Goal: Information Seeking & Learning: Compare options

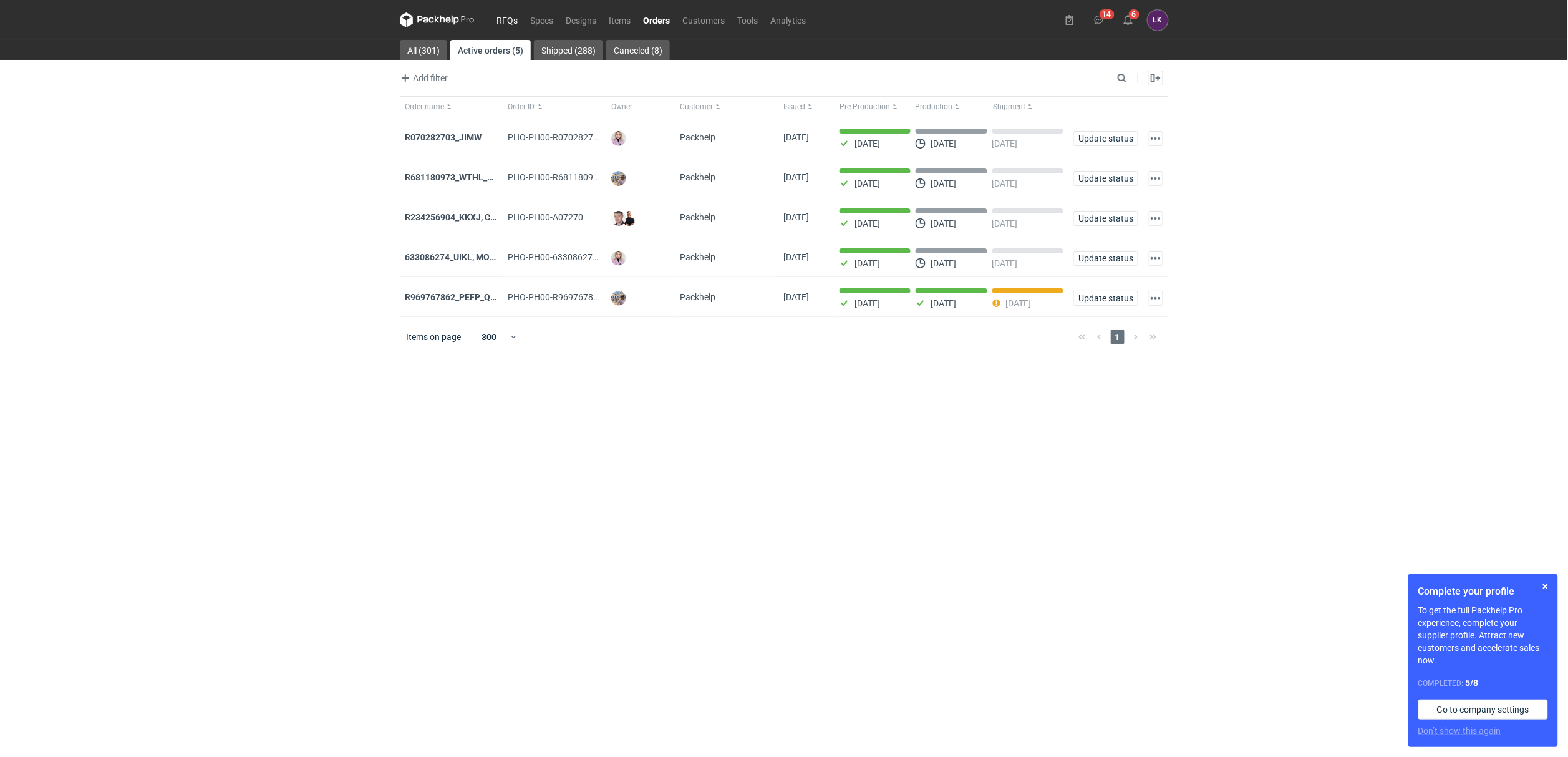
click at [517, 19] on link "RFQs" at bounding box center [507, 20] width 33 height 15
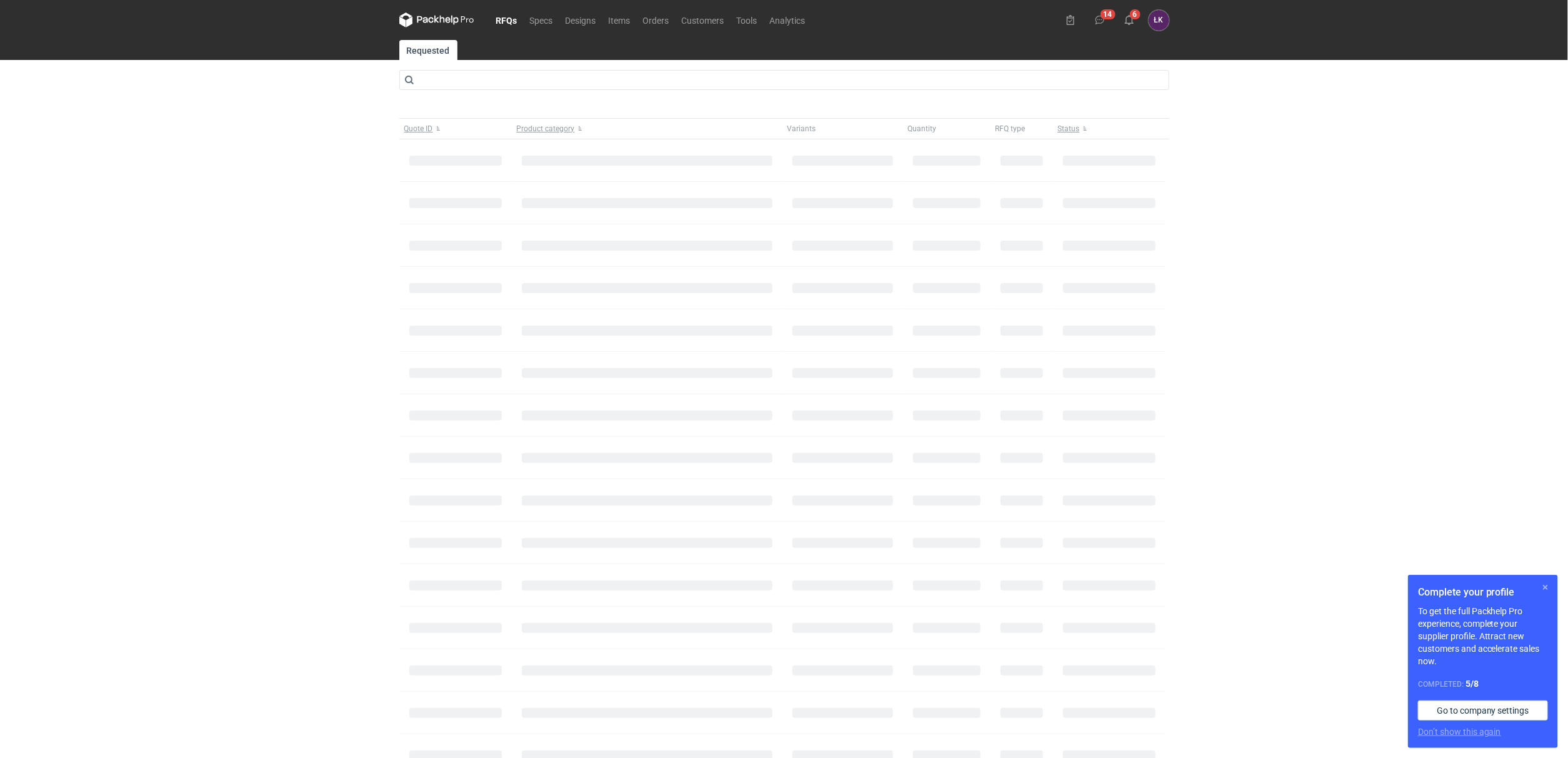
click at [1547, 589] on button "button" at bounding box center [1545, 587] width 15 height 15
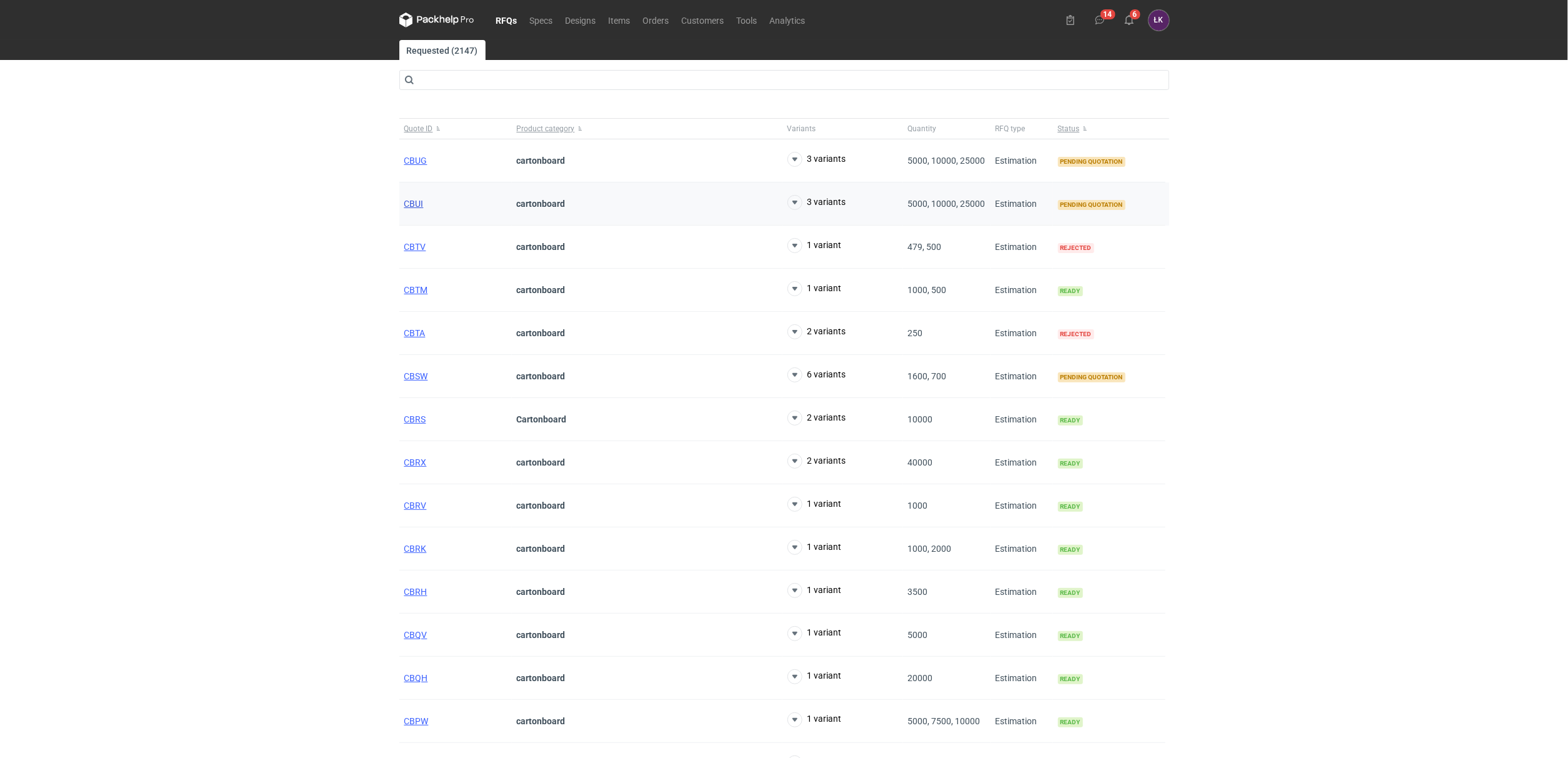
click at [421, 203] on span "CBUI" at bounding box center [414, 203] width 20 height 10
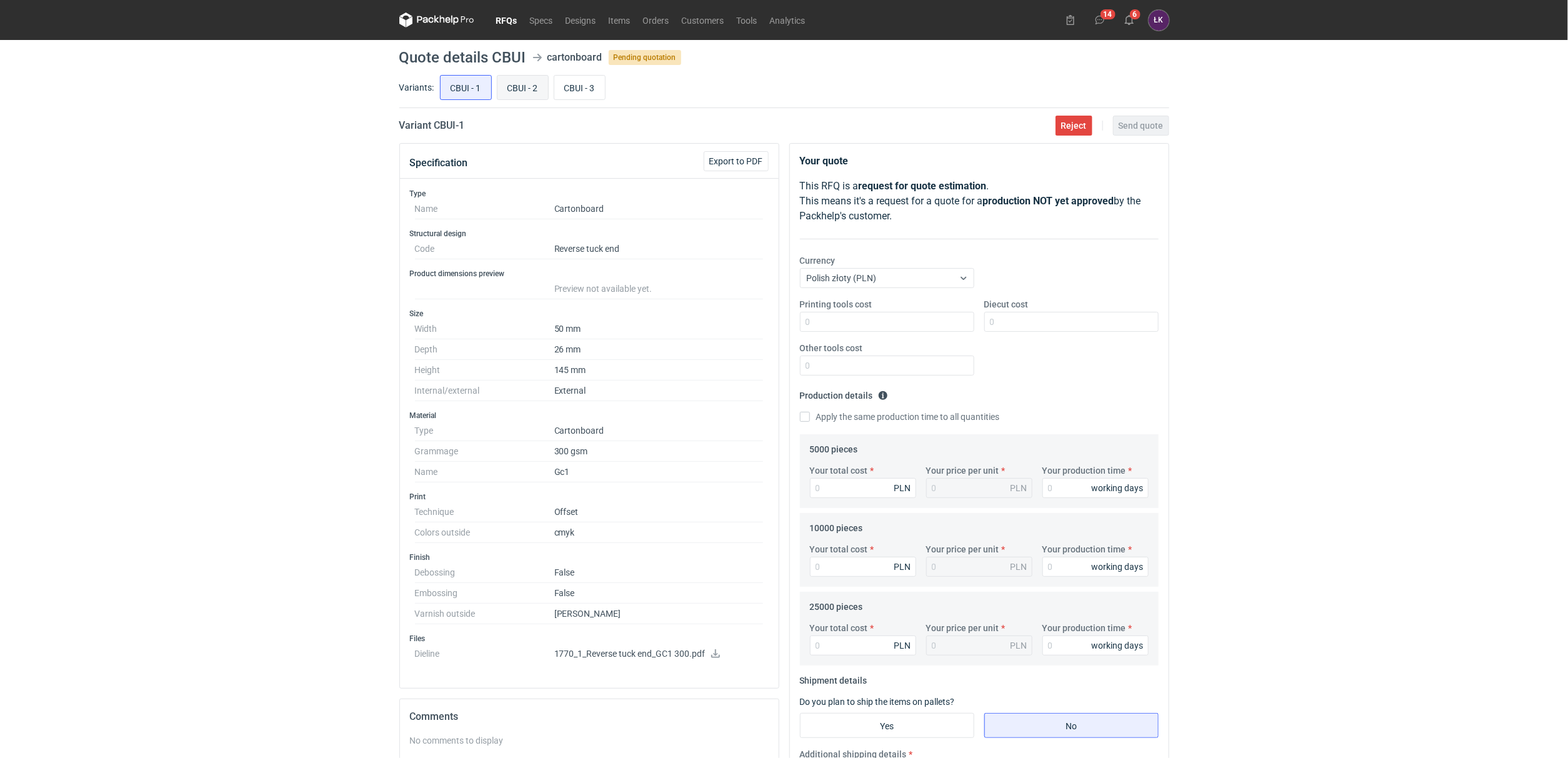
drag, startPoint x: 499, startPoint y: 85, endPoint x: 520, endPoint y: 84, distance: 21.0
click at [499, 85] on input "CBUI - 2" at bounding box center [523, 87] width 51 height 24
radio input "true"
click at [574, 82] on input "CBUI - 3" at bounding box center [580, 87] width 51 height 24
radio input "true"
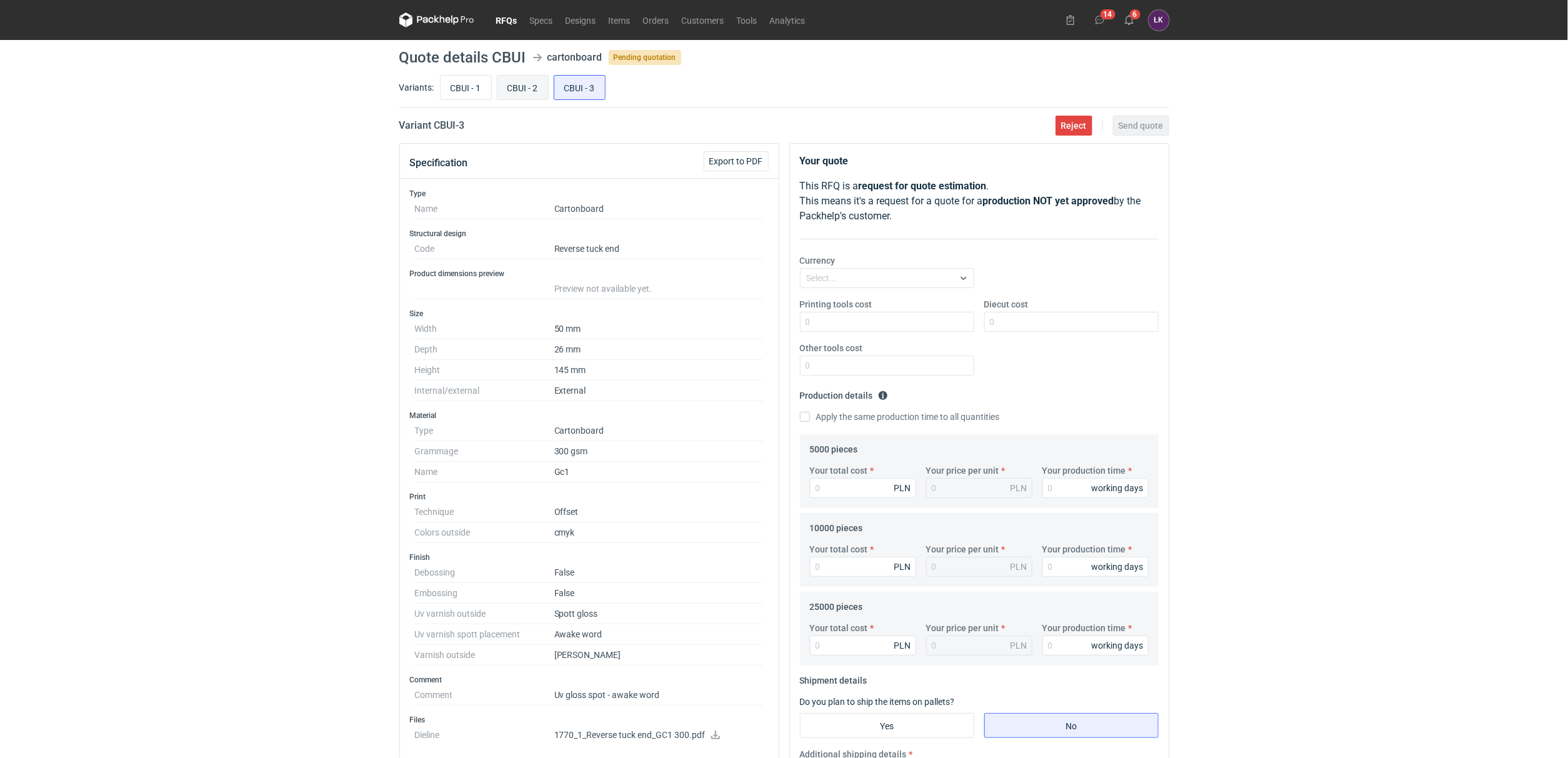
click at [517, 95] on input "CBUI - 2" at bounding box center [523, 87] width 51 height 24
radio input "true"
click at [478, 96] on input "CBUI - 1" at bounding box center [466, 87] width 51 height 24
radio input "true"
click at [533, 86] on input "CBUI - 2" at bounding box center [523, 87] width 51 height 24
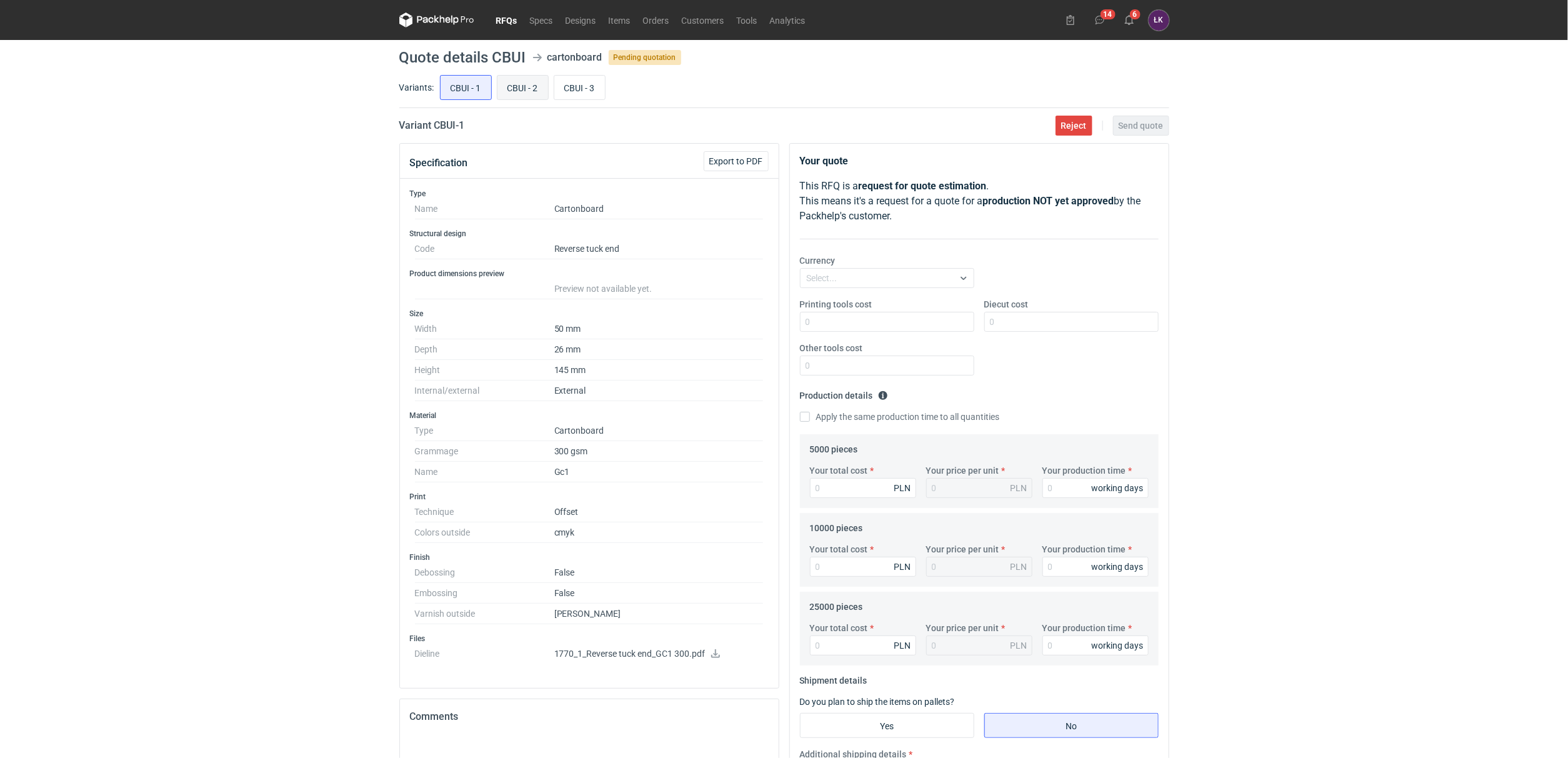
radio input "true"
click at [586, 87] on input "CBUI - 3" at bounding box center [580, 87] width 51 height 24
radio input "true"
click at [504, 90] on input "CBUI - 2" at bounding box center [523, 87] width 51 height 24
radio input "true"
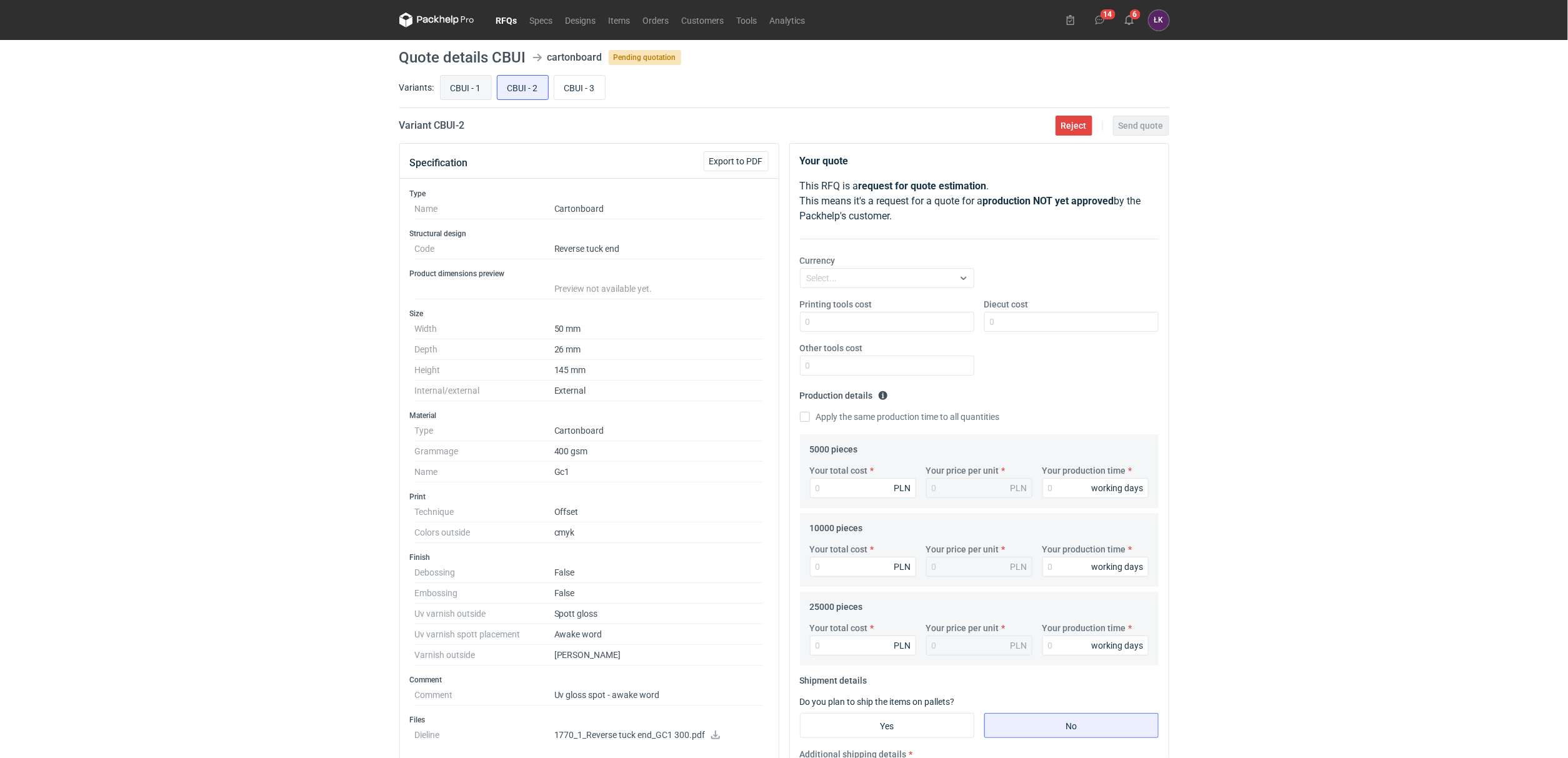
click at [483, 93] on input "CBUI - 1" at bounding box center [466, 87] width 51 height 24
radio input "true"
click at [517, 78] on input "CBUI - 2" at bounding box center [523, 87] width 51 height 24
radio input "true"
click at [563, 84] on input "CBUI - 3" at bounding box center [580, 87] width 51 height 24
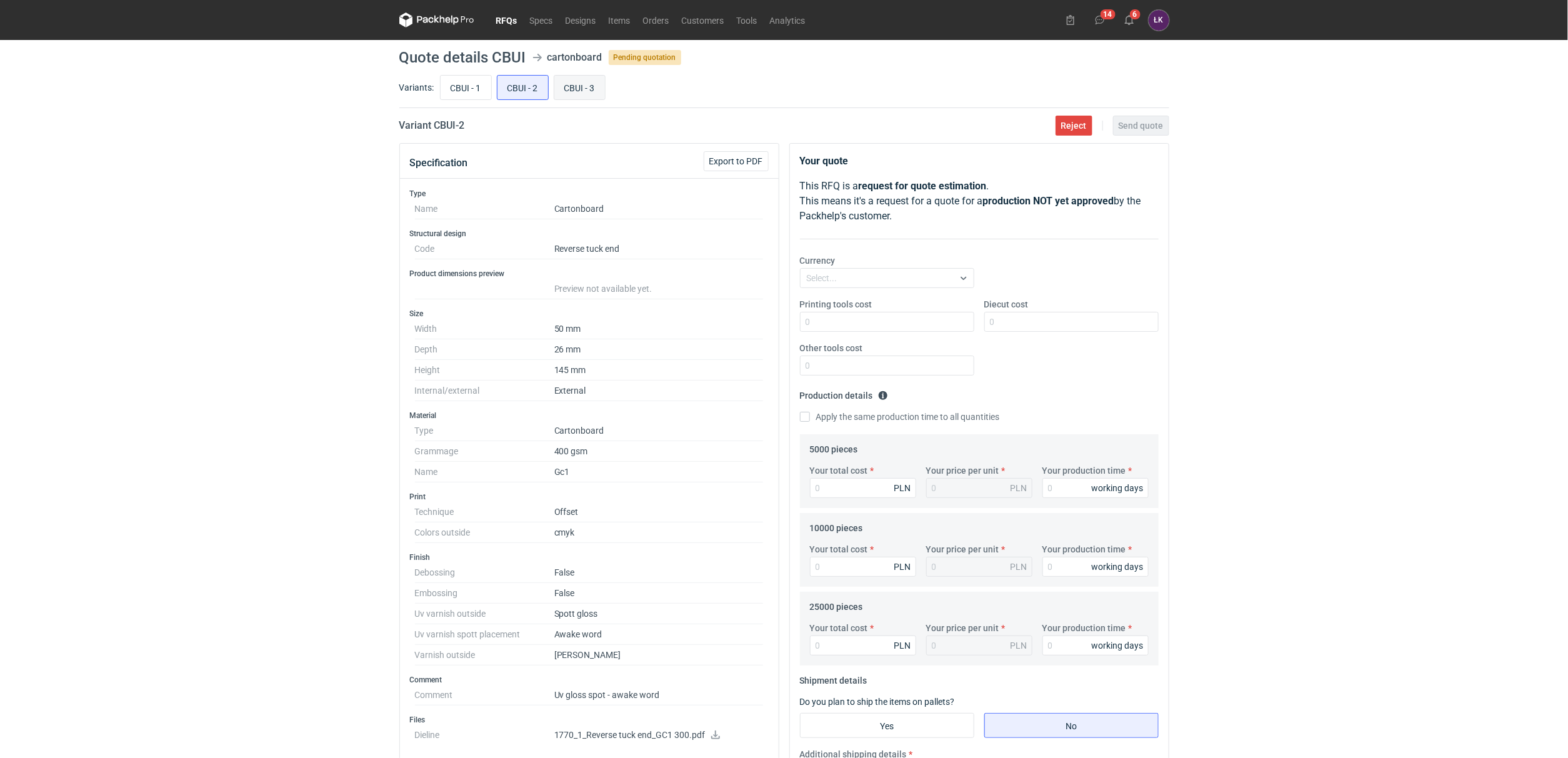
radio input "true"
click at [539, 86] on input "CBUI - 2" at bounding box center [523, 87] width 51 height 24
radio input "true"
click at [483, 87] on input "CBUI - 1" at bounding box center [466, 87] width 51 height 24
radio input "true"
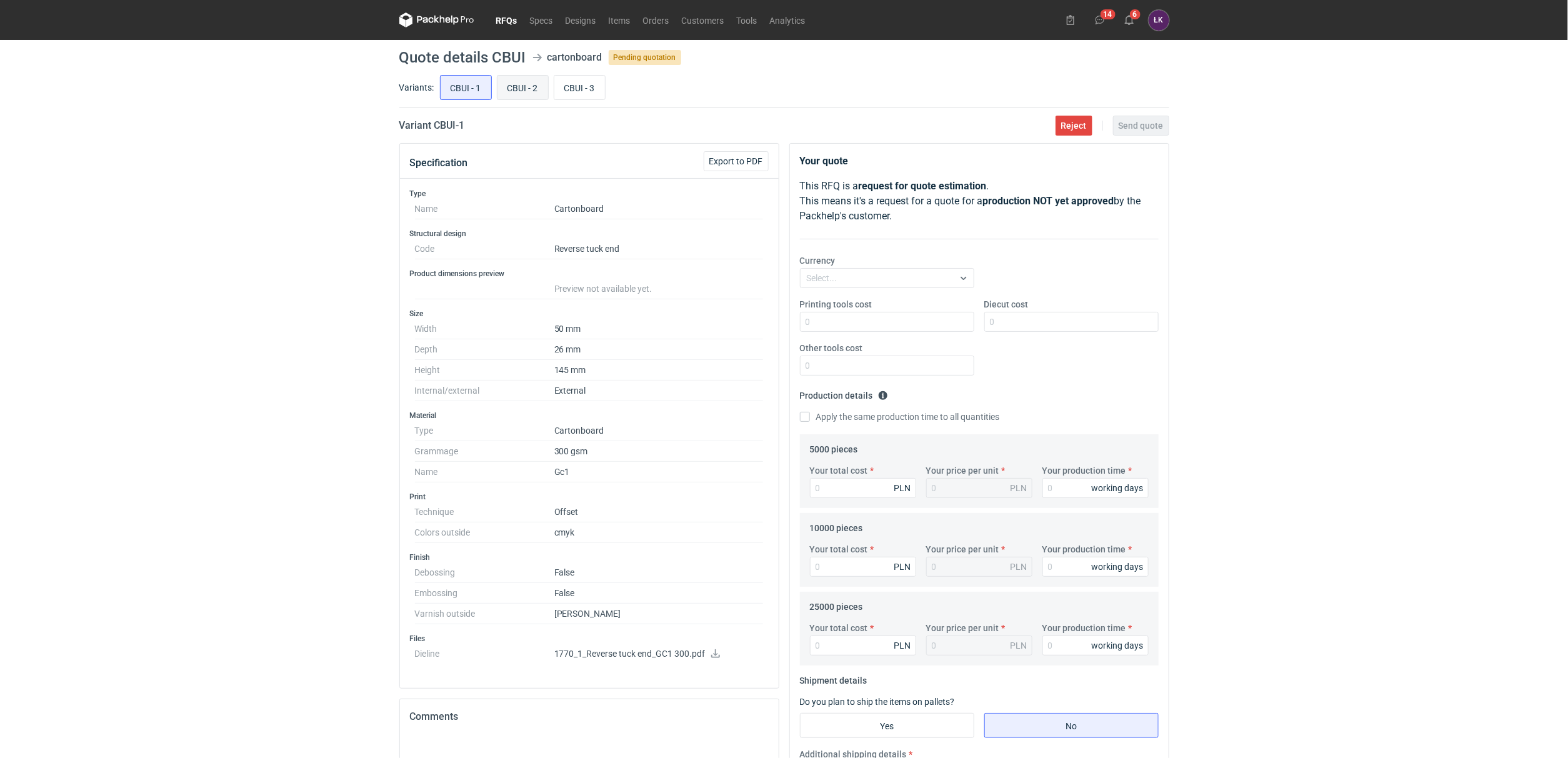
click at [531, 87] on input "CBUI - 2" at bounding box center [523, 87] width 51 height 24
radio input "true"
click at [556, 86] on input "CBUI - 3" at bounding box center [580, 87] width 51 height 24
radio input "true"
click at [520, 90] on input "CBUI - 2" at bounding box center [523, 87] width 51 height 24
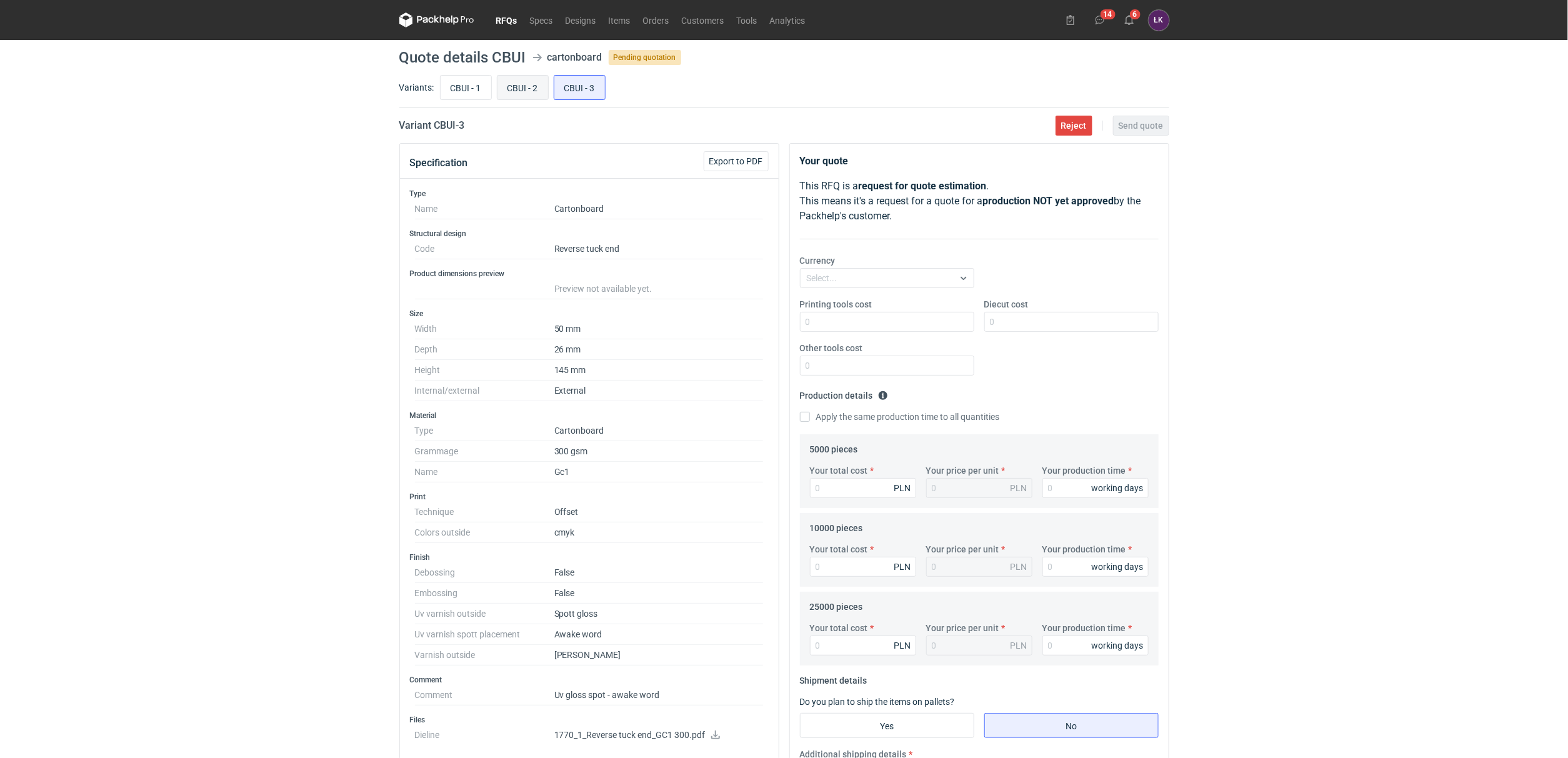
radio input "true"
click at [479, 92] on input "CBUI - 1" at bounding box center [466, 87] width 51 height 24
radio input "true"
drag, startPoint x: 532, startPoint y: 89, endPoint x: 548, endPoint y: 88, distance: 16.0
click at [534, 88] on input "CBUI - 2" at bounding box center [523, 87] width 51 height 24
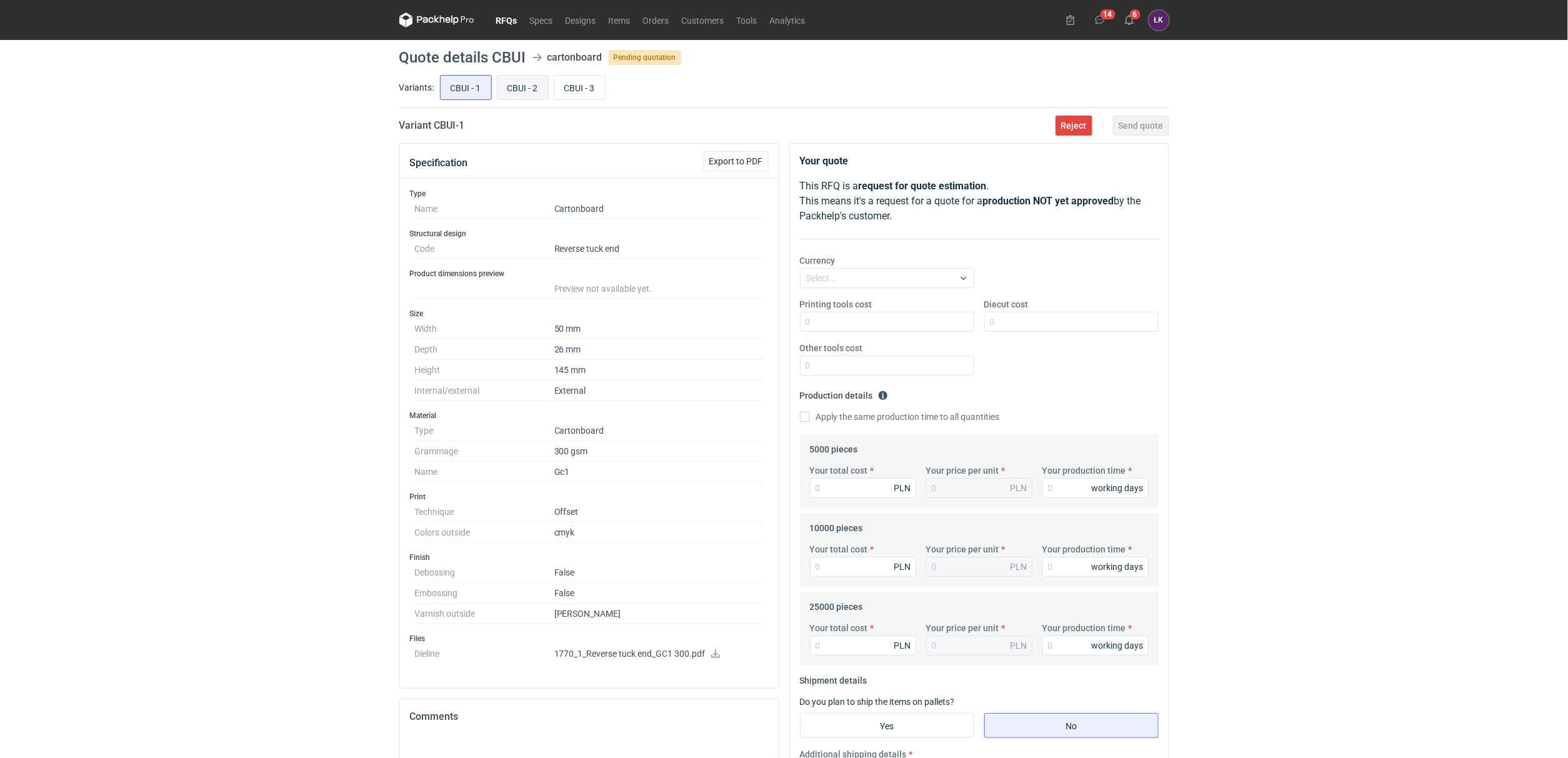
radio input "true"
click at [559, 88] on input "CBUI - 3" at bounding box center [580, 87] width 51 height 24
radio input "true"
click at [539, 92] on input "CBUI - 2" at bounding box center [523, 87] width 51 height 24
radio input "true"
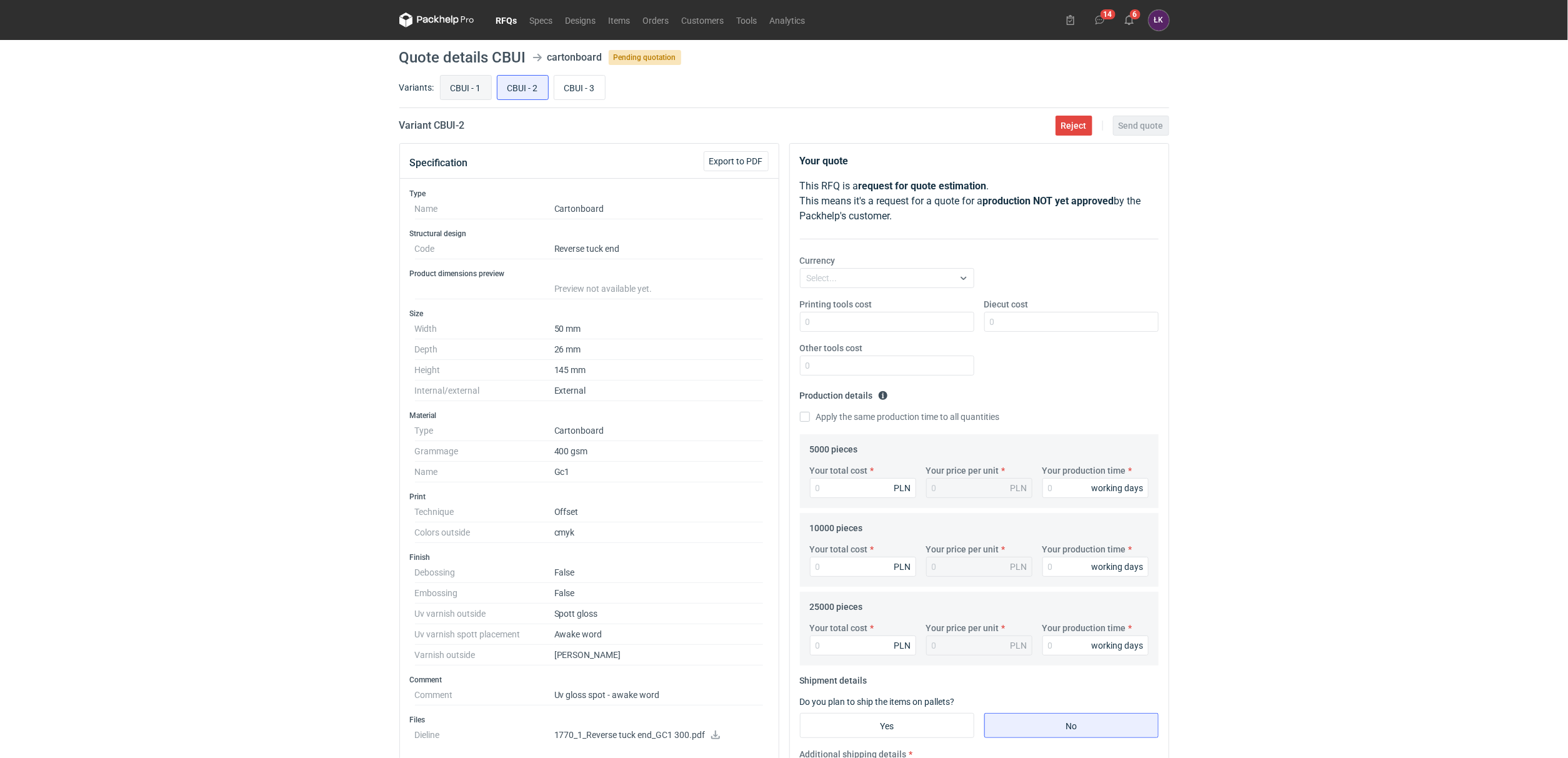
click at [483, 93] on input "CBUI - 1" at bounding box center [466, 87] width 51 height 24
radio input "true"
click at [552, 91] on div "CBUI - 1 CBUI - 2 CBUI - 3" at bounding box center [803, 87] width 732 height 30
click at [505, 91] on input "CBUI - 2" at bounding box center [523, 87] width 51 height 24
radio input "true"
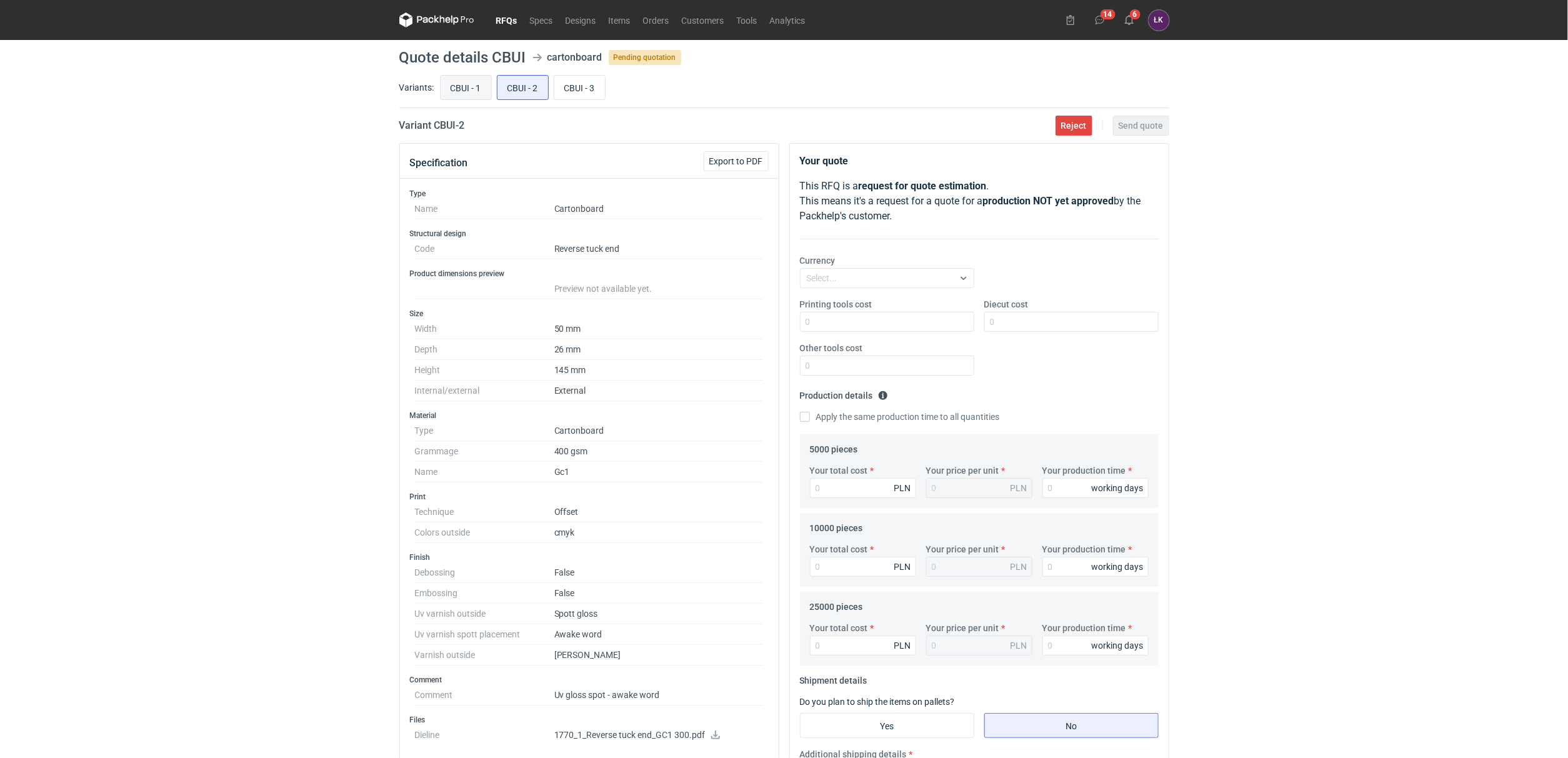
click at [485, 96] on input "CBUI - 1" at bounding box center [466, 87] width 51 height 24
radio input "true"
click at [240, 188] on div "RFQs Specs Designs Items Orders Customers Tools Analytics 14 6 [PERSON_NAME] Ko…" at bounding box center [784, 379] width 1568 height 758
click at [523, 91] on input "CBUI - 2" at bounding box center [523, 87] width 51 height 24
radio input "true"
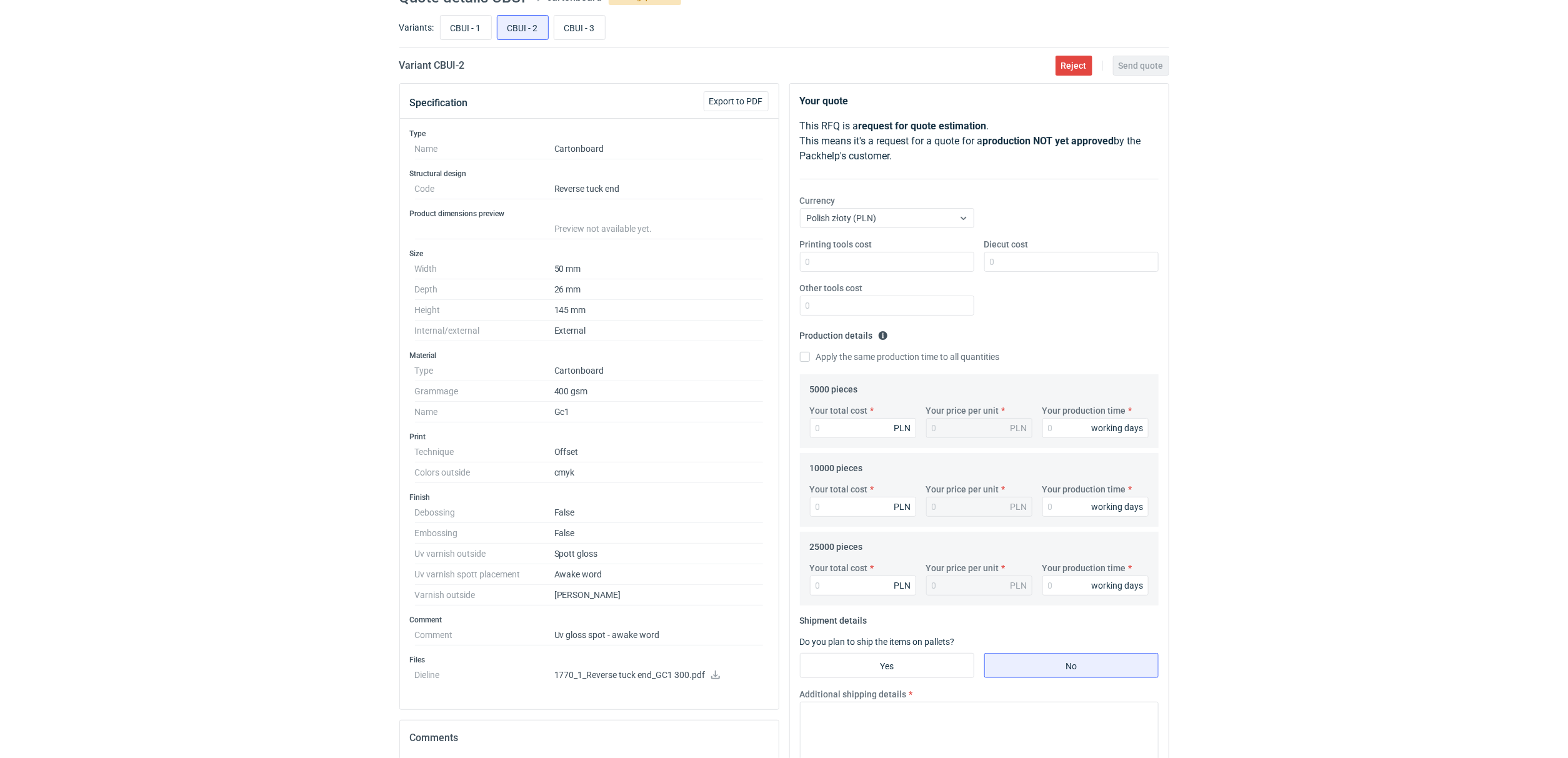
scroll to position [94, 0]
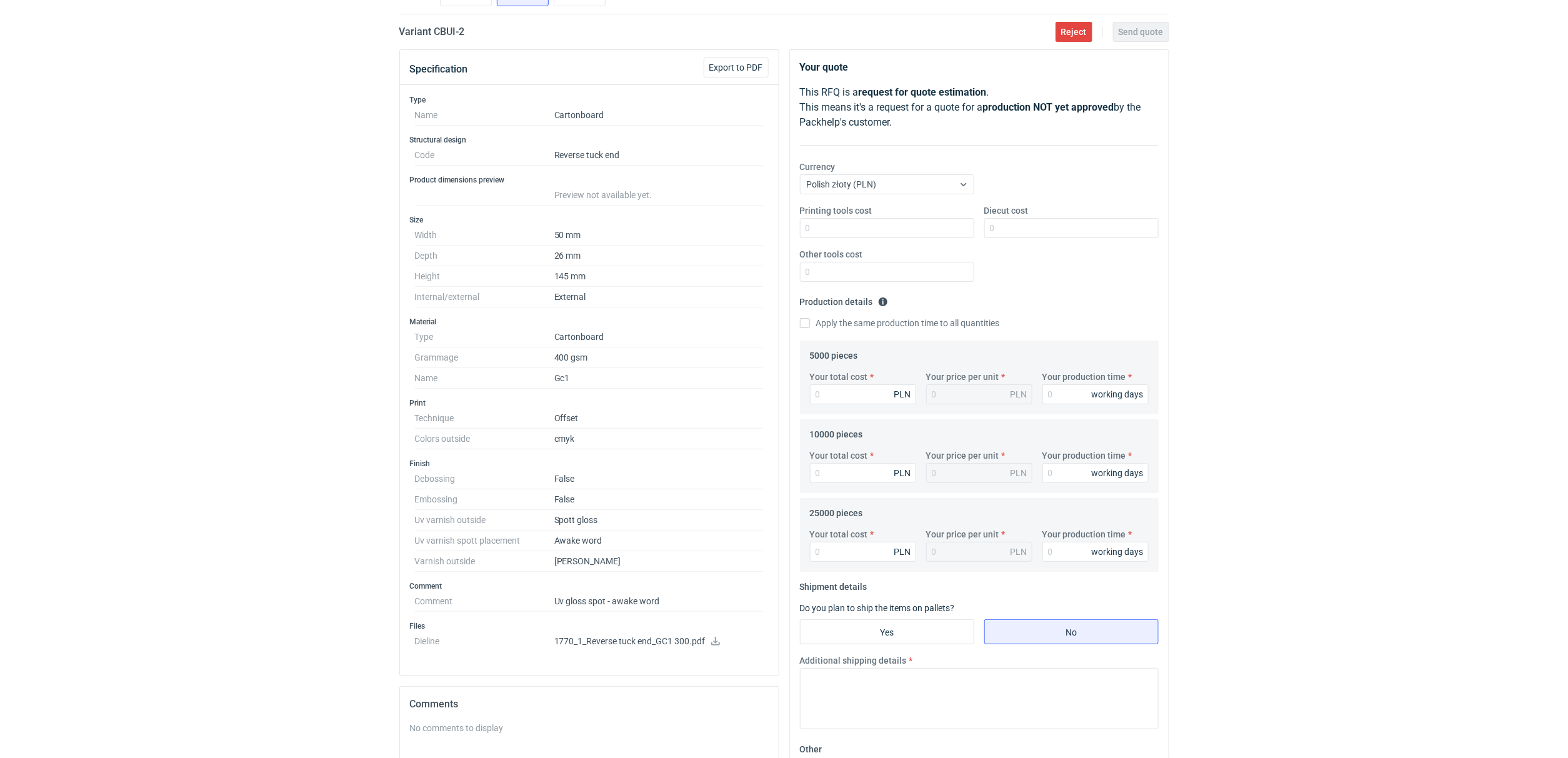
click at [718, 643] on icon at bounding box center [715, 641] width 10 height 9
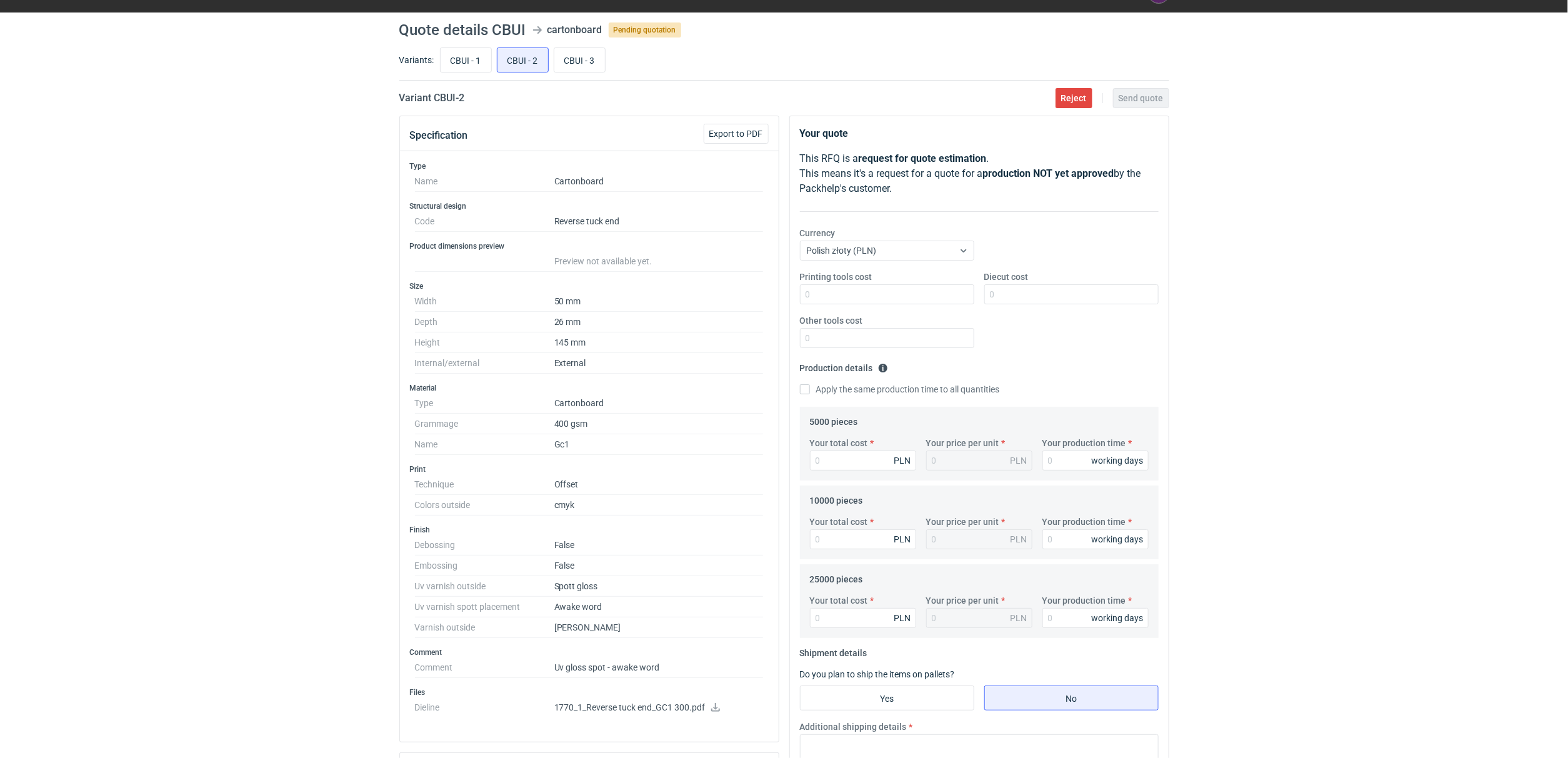
scroll to position [0, 0]
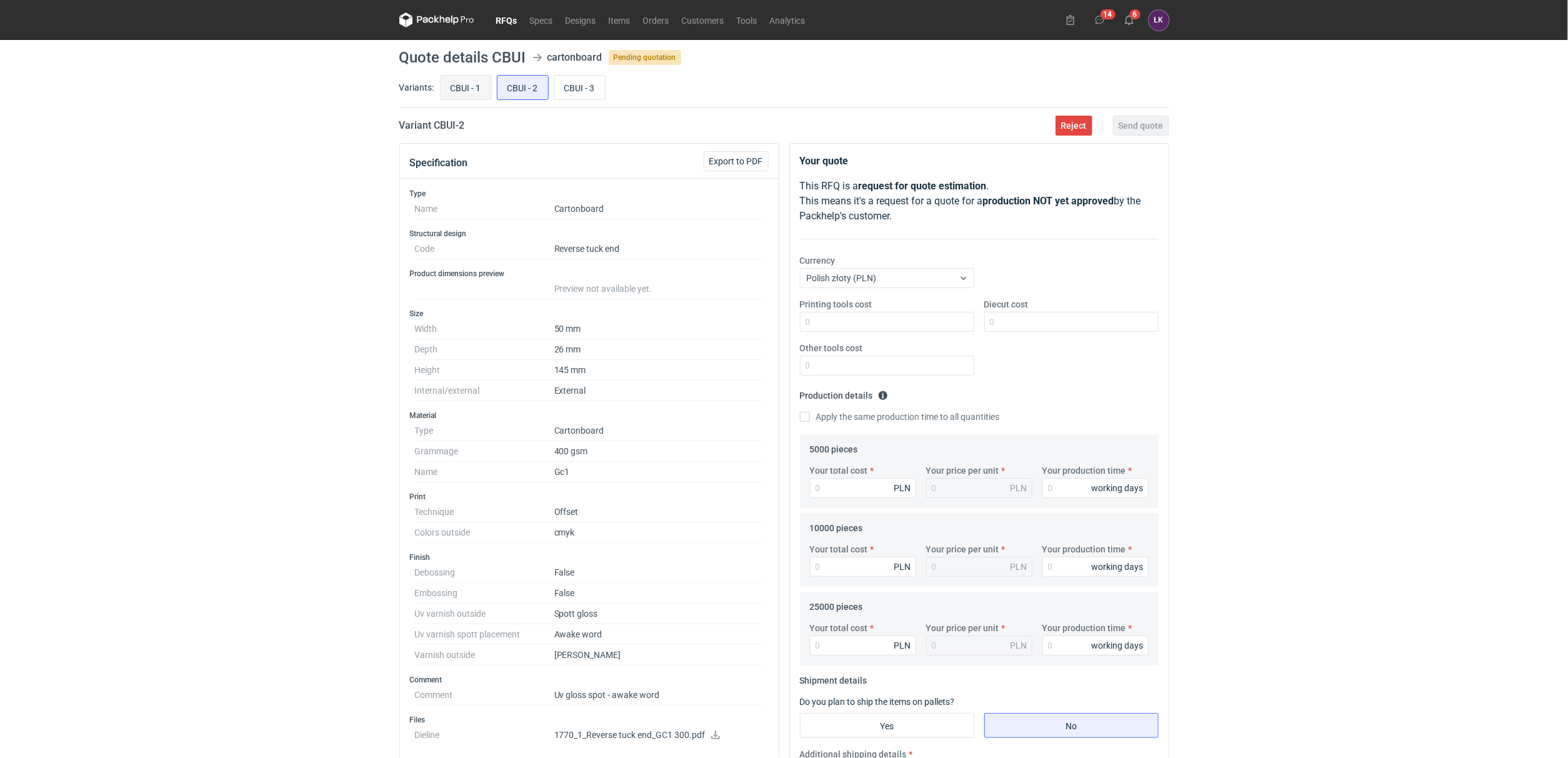
click at [470, 96] on input "CBUI - 1" at bounding box center [466, 87] width 51 height 24
radio input "true"
click at [507, 84] on input "CBUI - 2" at bounding box center [523, 87] width 51 height 24
radio input "true"
click at [575, 89] on input "CBUI - 3" at bounding box center [580, 87] width 51 height 24
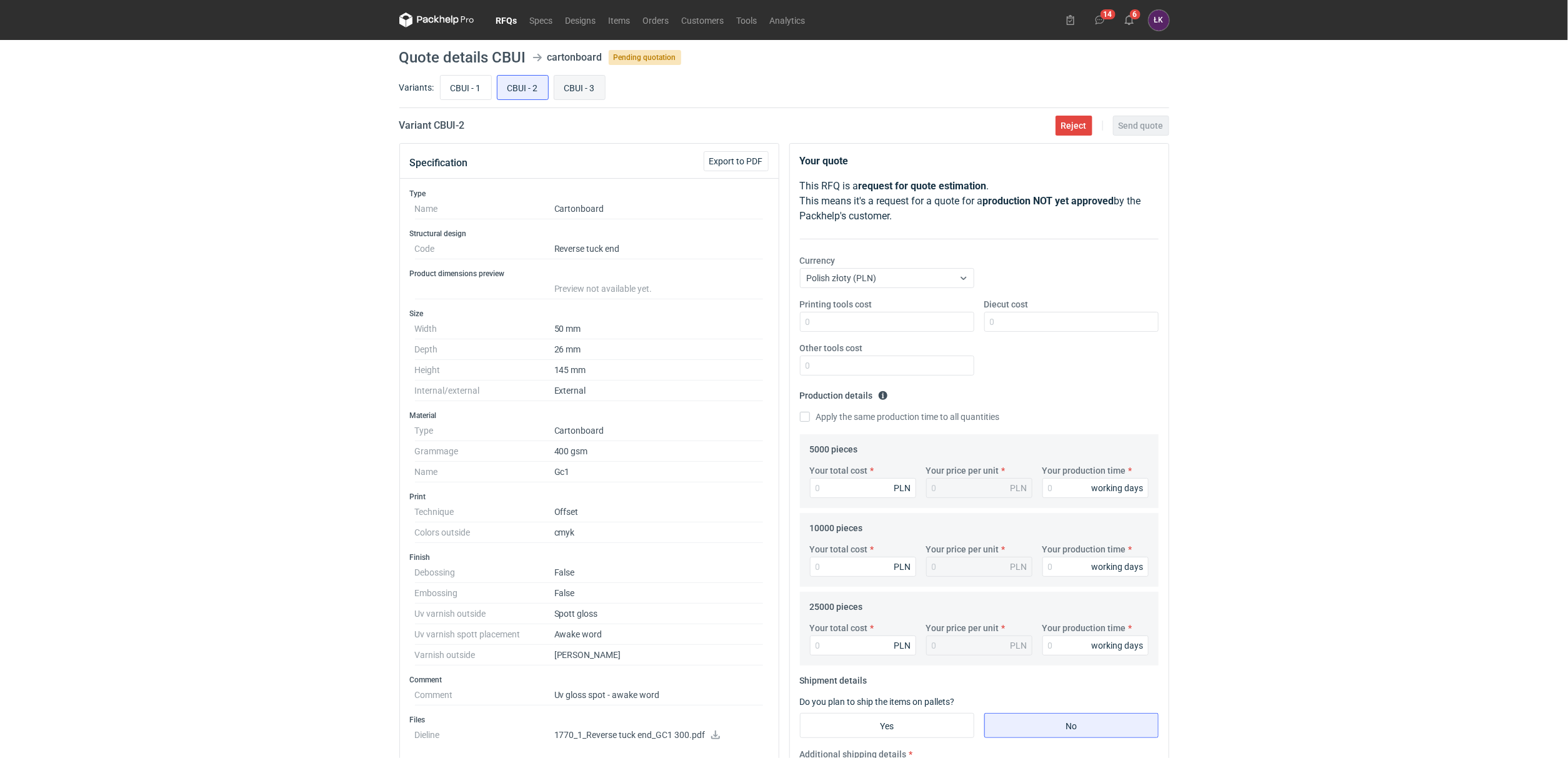
radio input "true"
click at [466, 86] on input "CBUI - 1" at bounding box center [466, 87] width 51 height 24
radio input "true"
